Goal: Find specific page/section: Find specific page/section

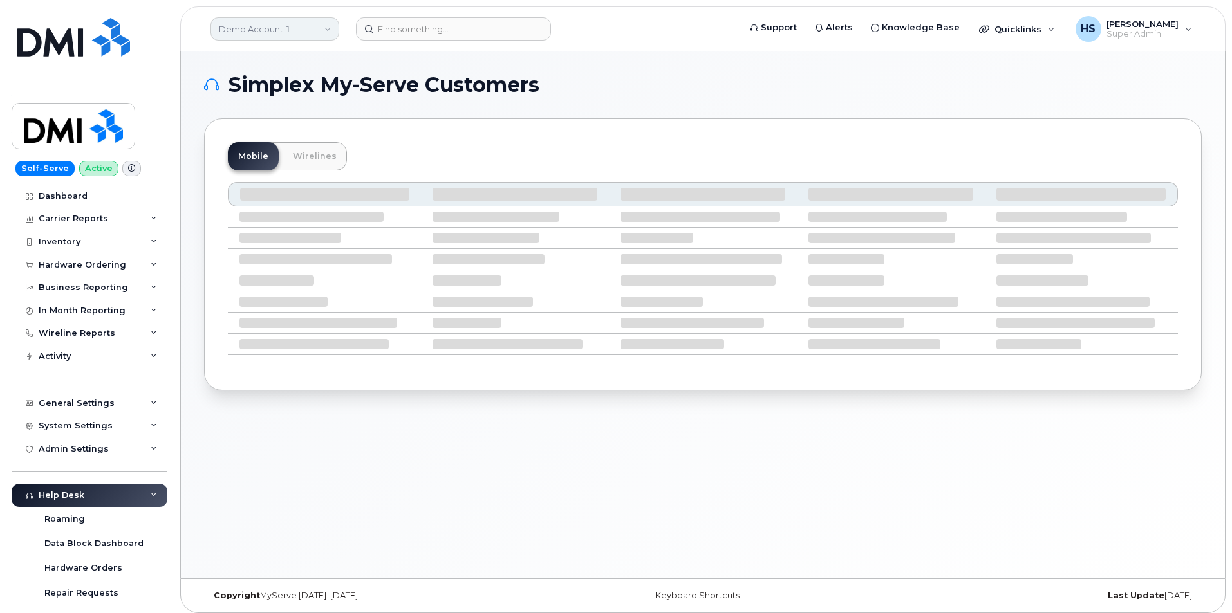
click at [286, 32] on link "Demo Account 1" at bounding box center [274, 28] width 129 height 23
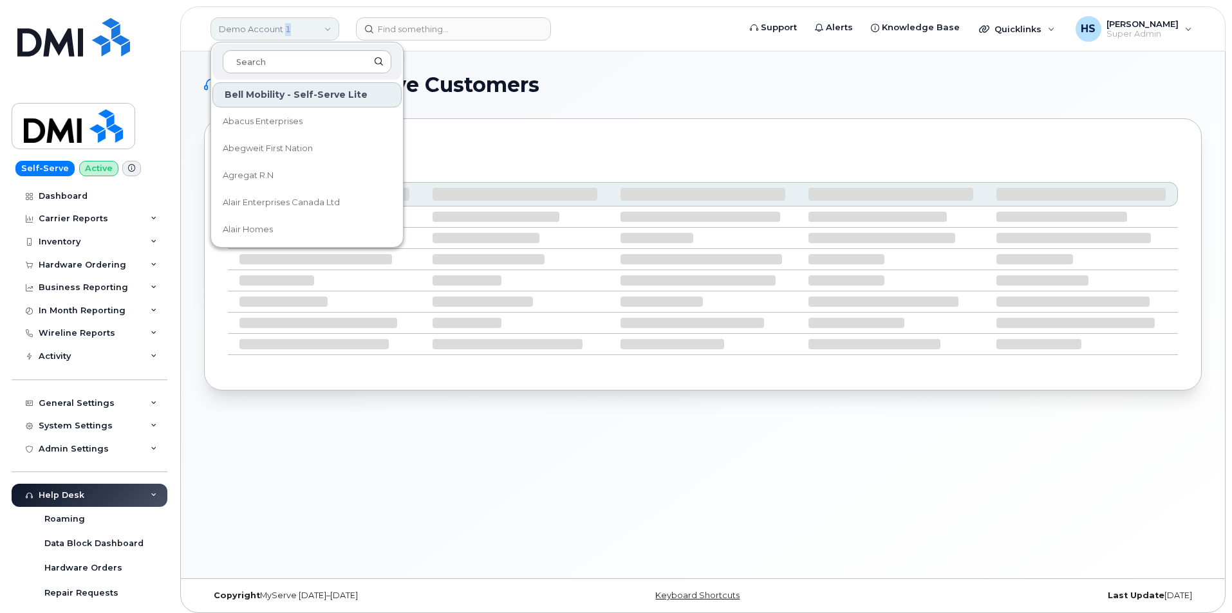
click at [286, 32] on link "Demo Account 1" at bounding box center [274, 28] width 129 height 23
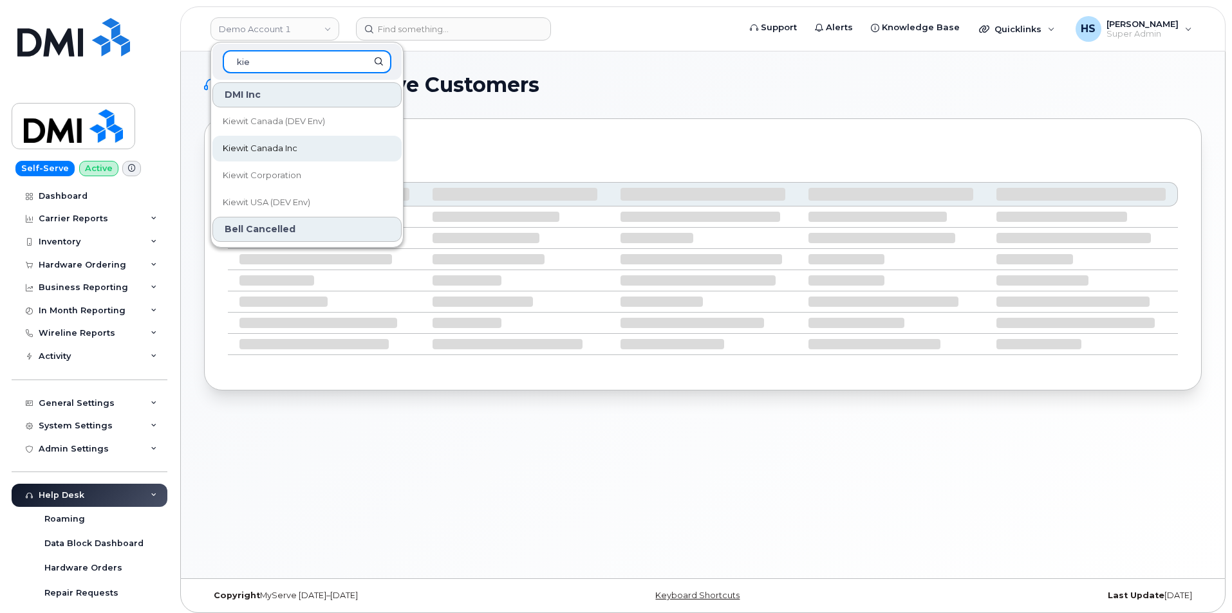
type input "kie"
click at [288, 152] on span "Kiewit Canada Inc" at bounding box center [260, 148] width 75 height 13
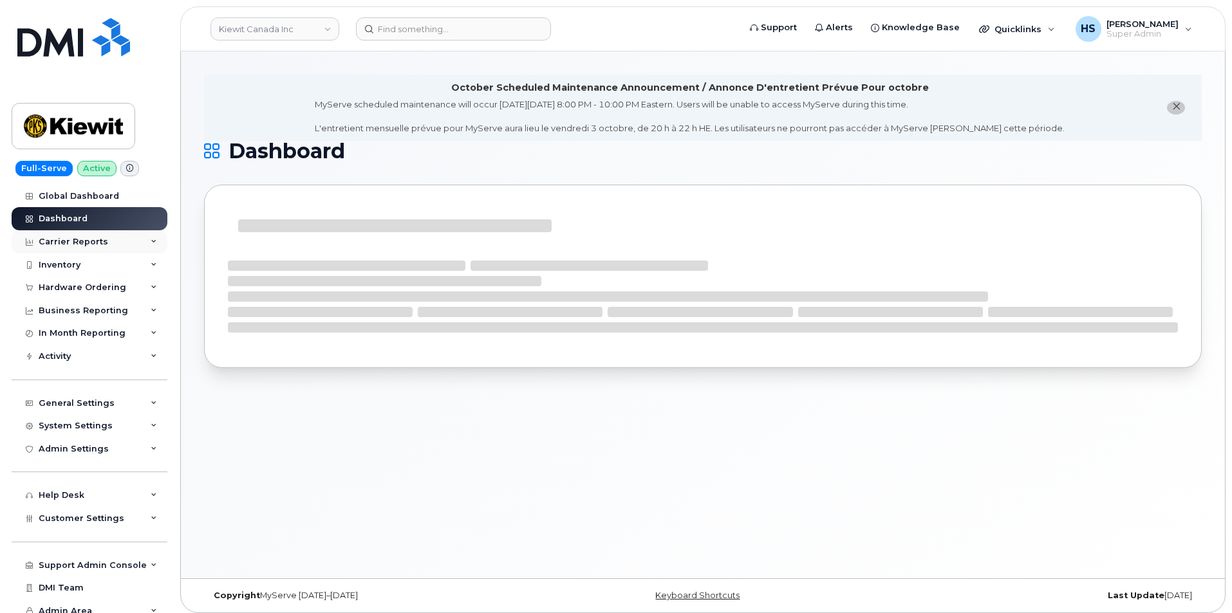
click at [56, 239] on div "Carrier Reports" at bounding box center [73, 242] width 69 height 10
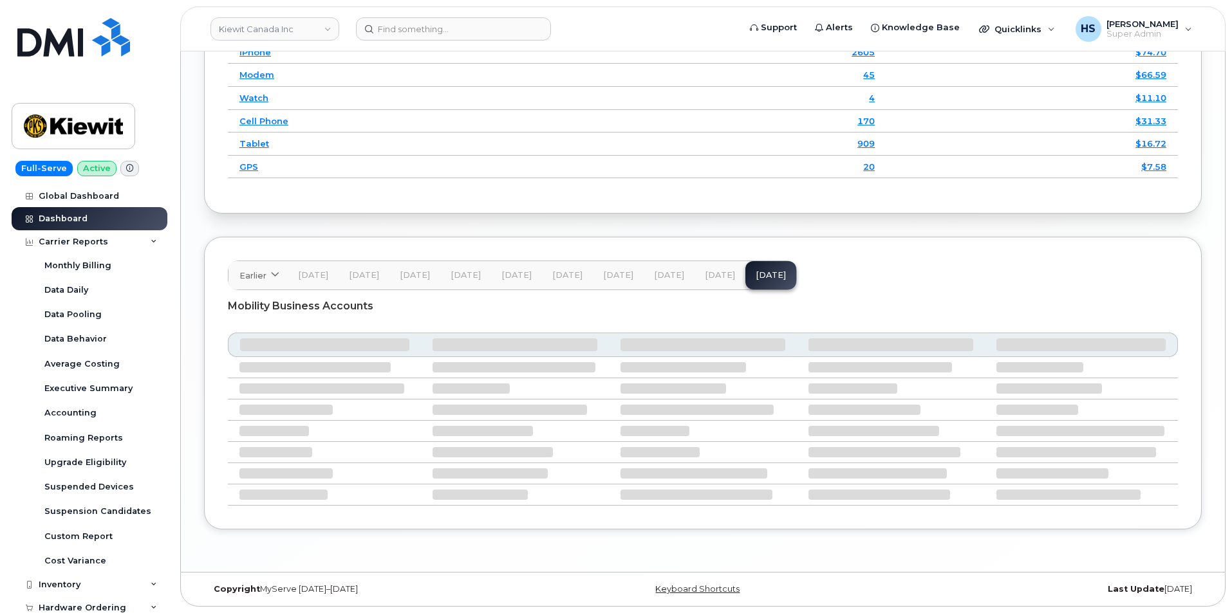
scroll to position [1894, 0]
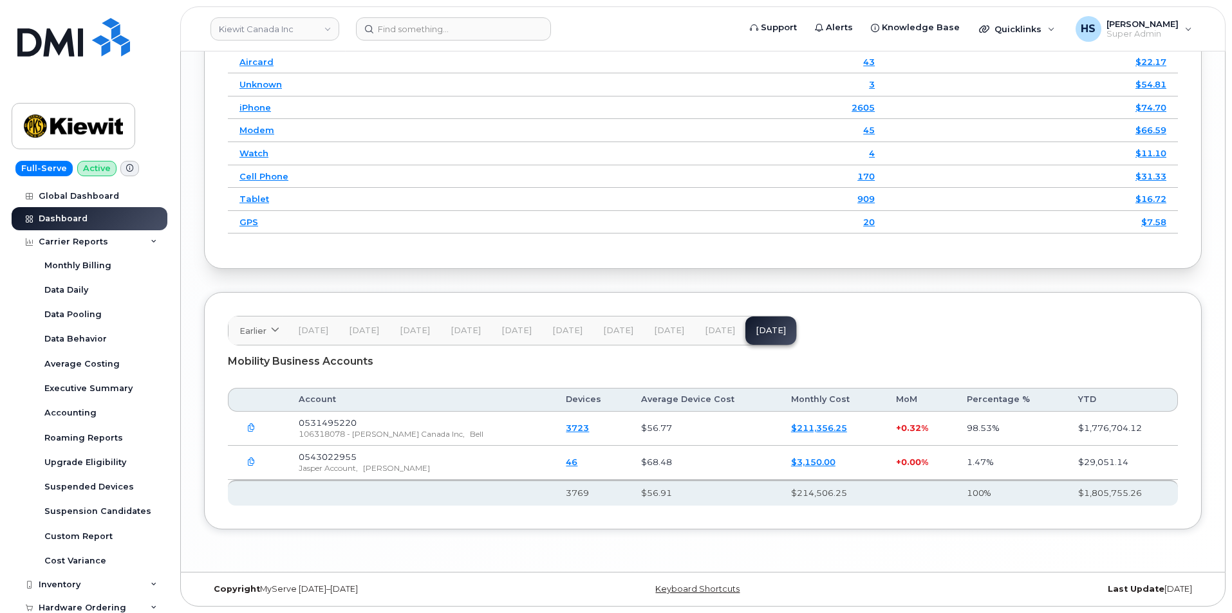
click at [703, 324] on button "Aug 25" at bounding box center [719, 331] width 51 height 28
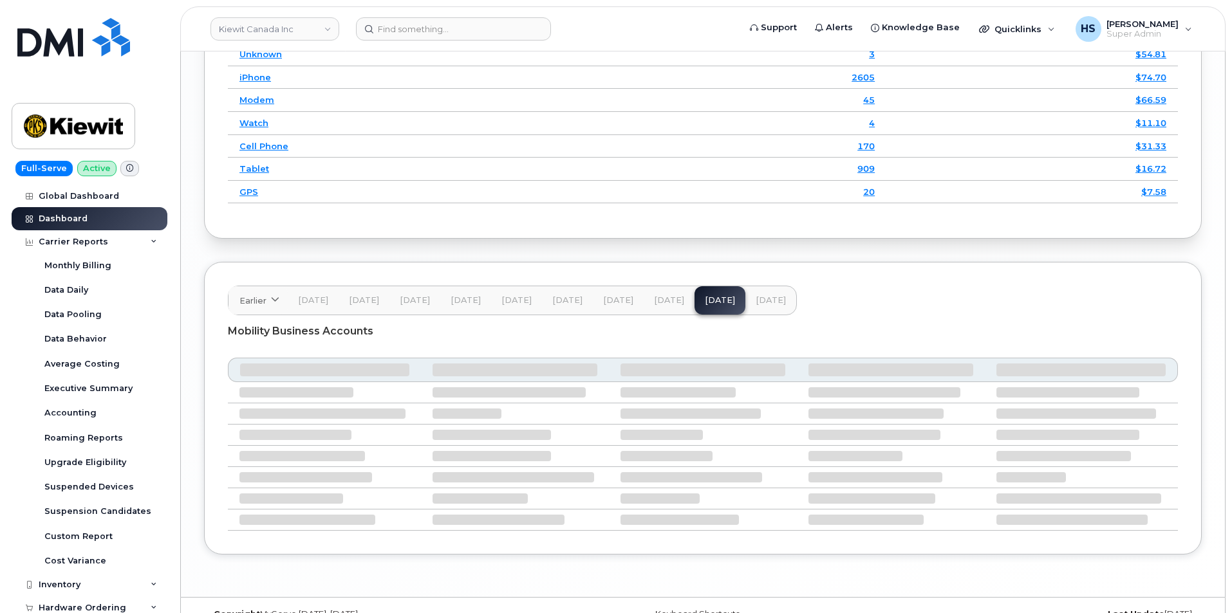
click at [768, 306] on span "Sep 25" at bounding box center [770, 300] width 30 height 10
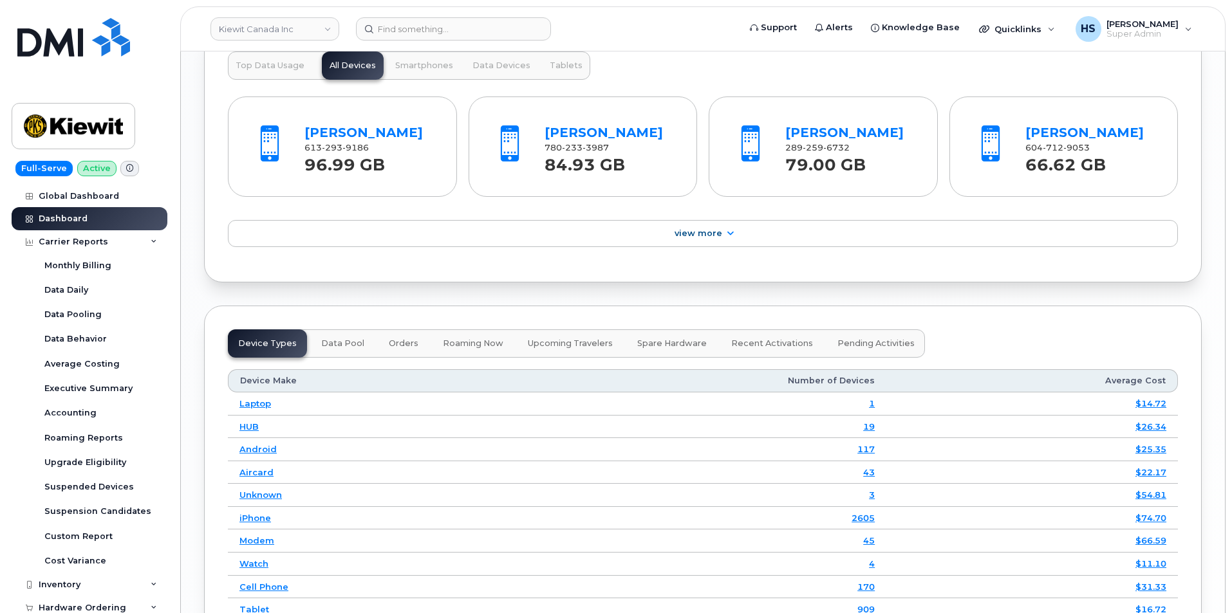
scroll to position [1443, 0]
